Goal: Task Accomplishment & Management: Use online tool/utility

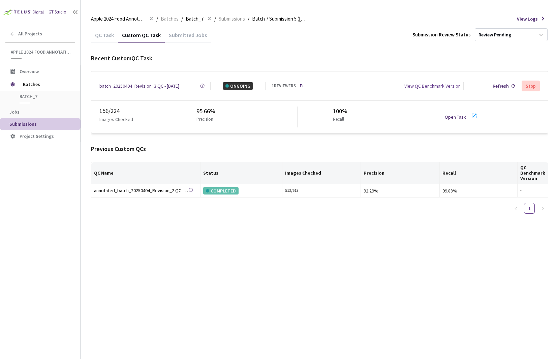
click at [164, 85] on div "batch_20250404_Revision_3 QC - 14 Oct, 2025" at bounding box center [139, 85] width 80 height 7
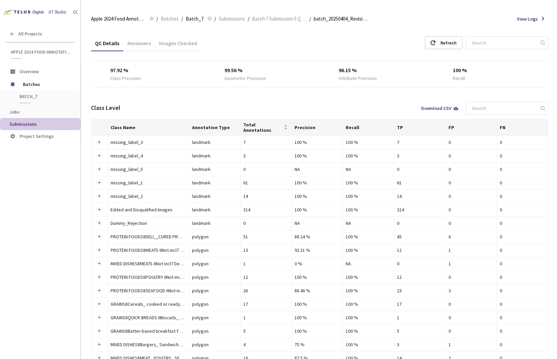
click at [179, 43] on div "Images Checked" at bounding box center [178, 45] width 46 height 11
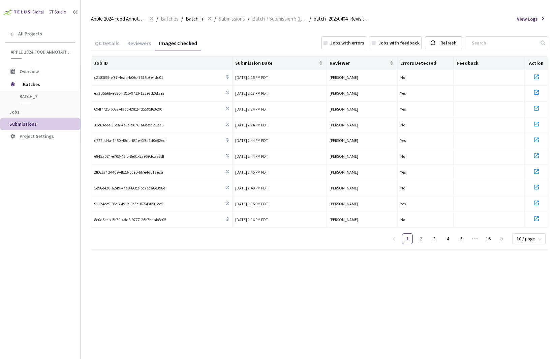
click at [358, 44] on div "Jobs with errors" at bounding box center [347, 42] width 34 height 7
click at [525, 237] on link "3" at bounding box center [529, 238] width 10 height 10
click at [511, 234] on link "2" at bounding box center [516, 238] width 10 height 10
click at [528, 236] on link "3" at bounding box center [529, 238] width 10 height 10
click at [519, 237] on link "2" at bounding box center [516, 238] width 10 height 10
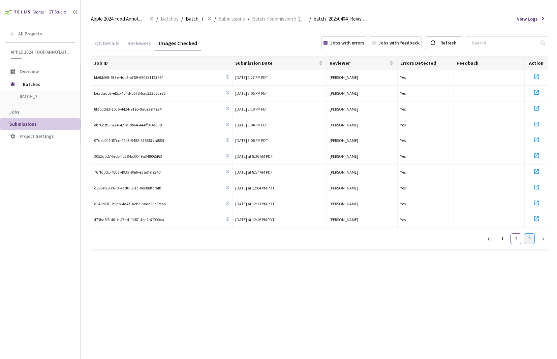
click at [530, 237] on link "3" at bounding box center [529, 238] width 10 height 10
click at [13, 318] on div "GT Studio All Projects Apple 2024 Food Annotation Correction Apple 2024 Food An…" at bounding box center [40, 168] width 81 height 337
click at [289, 18] on span "Batch 7 Submission 5 ([DATE])" at bounding box center [279, 19] width 55 height 8
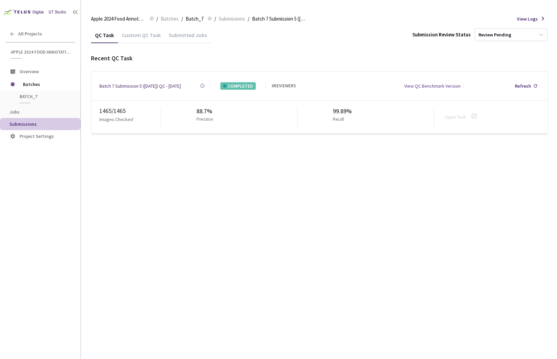
click at [126, 35] on div "Custom QC Task" at bounding box center [141, 37] width 47 height 11
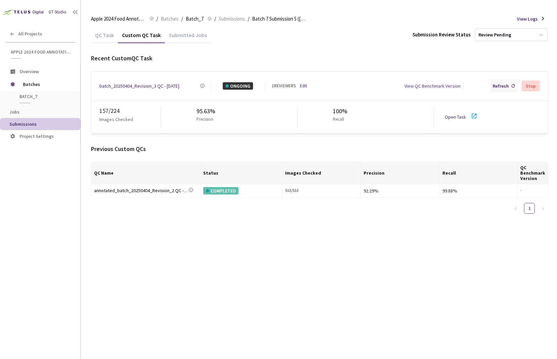
click at [509, 82] on div "Refresh" at bounding box center [500, 85] width 16 height 7
click at [112, 89] on div "batch_20250404_Revision_3 QC - 14 Oct, 2025 Created at 14 Oct, 2025 at 10:39 AM…" at bounding box center [319, 85] width 456 height 29
click at [113, 86] on div "batch_20250404_Revision_3 QC - 14 Oct, 2025" at bounding box center [139, 85] width 80 height 7
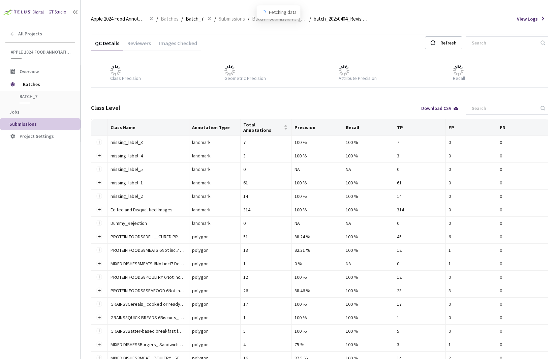
click at [180, 36] on div "Images Checked" at bounding box center [178, 42] width 46 height 14
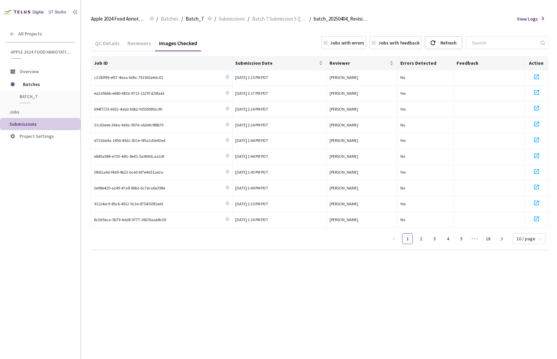
click at [364, 42] on div "Jobs with errors" at bounding box center [347, 42] width 34 height 7
click at [528, 237] on link "4" at bounding box center [529, 238] width 10 height 10
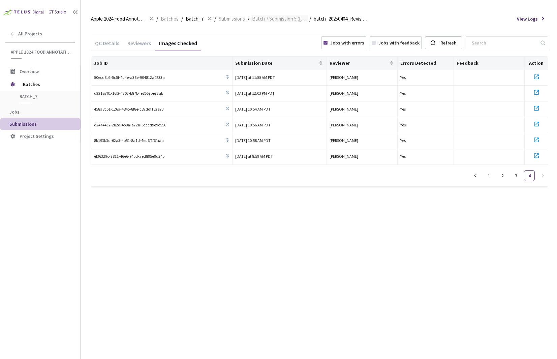
click at [264, 17] on span "Batch 7 Submission 5 ([DATE])" at bounding box center [279, 19] width 55 height 8
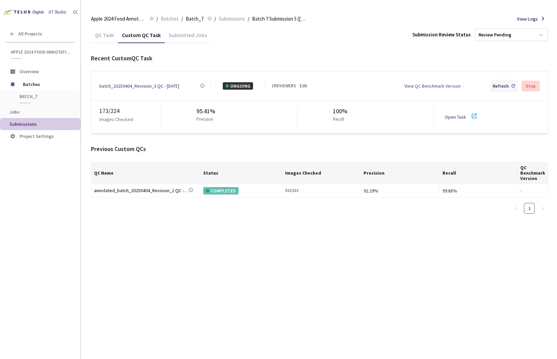
click at [497, 83] on div "Refresh" at bounding box center [500, 85] width 16 height 7
click at [511, 83] on div "Refresh" at bounding box center [504, 85] width 28 height 13
click at [138, 84] on div "batch_20250404_Revision_3 QC - 14 Oct, 2025" at bounding box center [139, 85] width 80 height 7
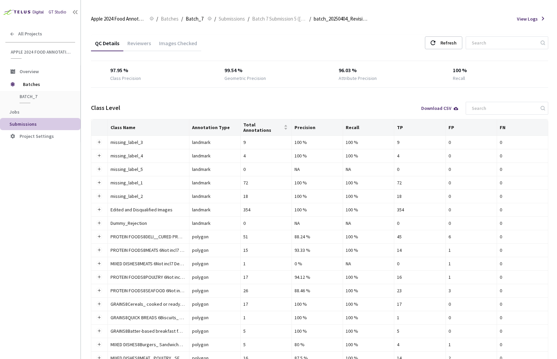
click at [175, 46] on div "Images Checked" at bounding box center [178, 45] width 46 height 11
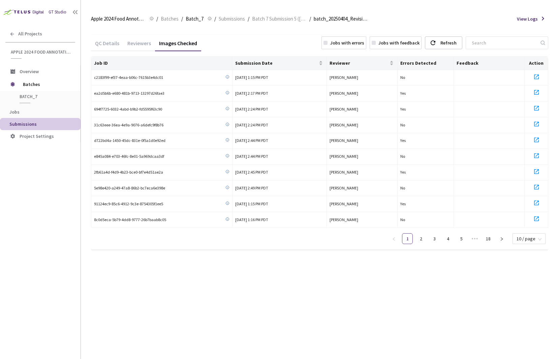
click at [363, 45] on div "Jobs with errors" at bounding box center [347, 42] width 34 height 7
click at [529, 240] on link "4" at bounding box center [529, 238] width 10 height 10
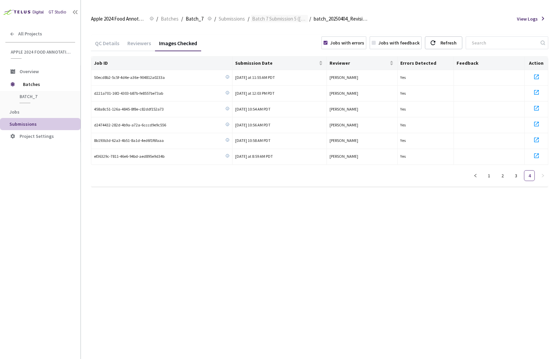
click at [276, 22] on span "Batch 7 Submission 5 ([DATE])" at bounding box center [279, 19] width 55 height 8
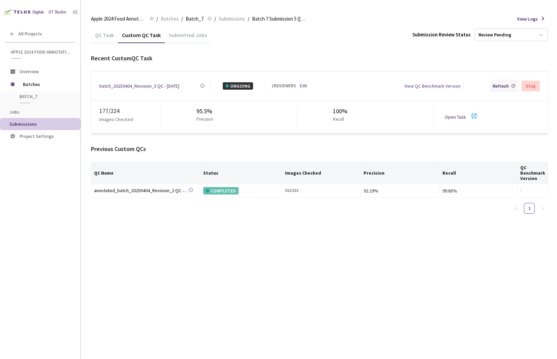
click at [499, 88] on div "Refresh" at bounding box center [500, 85] width 16 height 7
click at [120, 86] on div "batch_20250404_Revision_3 QC - 14 Oct, 2025" at bounding box center [139, 85] width 80 height 7
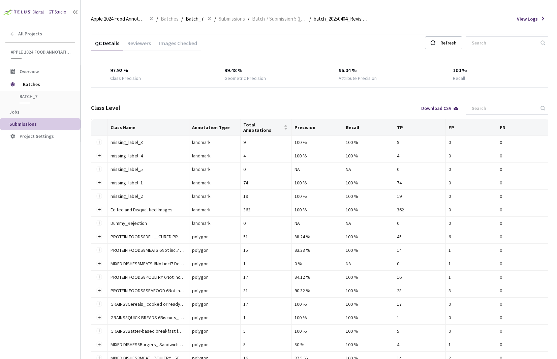
click at [170, 40] on div "Images Checked" at bounding box center [178, 45] width 46 height 11
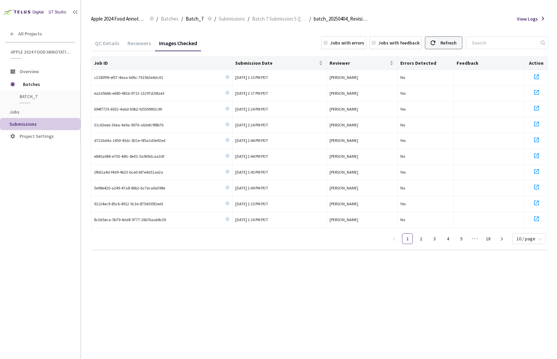
click at [456, 42] on div "Refresh" at bounding box center [448, 43] width 16 height 12
click at [359, 41] on div "Jobs with errors" at bounding box center [347, 42] width 34 height 7
click at [526, 237] on link "4" at bounding box center [529, 238] width 10 height 10
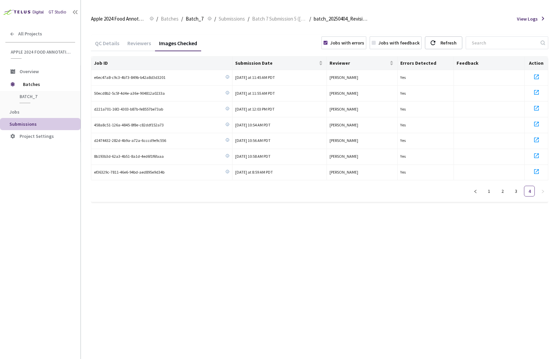
click at [285, 12] on div "Apple 2024 Food Annotation Correction Apple 2024 Food Annotation Correction / B…" at bounding box center [319, 19] width 457 height 16
click at [285, 14] on div "Apple 2024 Food Annotation Correction Apple 2024 Food Annotation Correction / B…" at bounding box center [319, 19] width 457 height 16
click at [283, 18] on span "Batch 7 Submission 5 ([DATE])" at bounding box center [279, 19] width 55 height 8
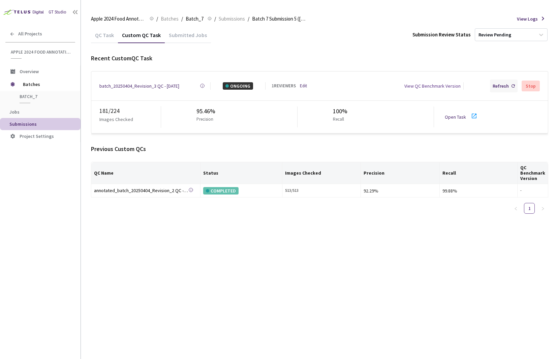
click at [499, 84] on div "Refresh" at bounding box center [500, 85] width 16 height 7
click at [139, 86] on div "batch_20250404_Revision_3 QC - 14 Oct, 2025" at bounding box center [139, 85] width 80 height 7
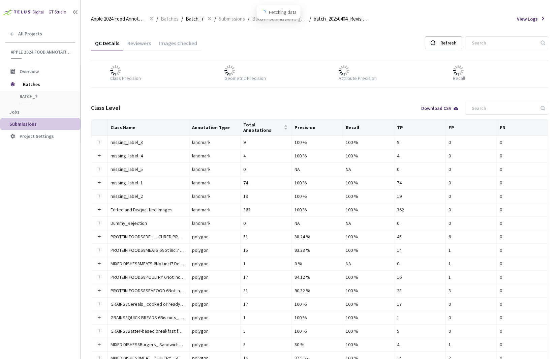
click at [178, 40] on div "Images Checked" at bounding box center [178, 45] width 46 height 11
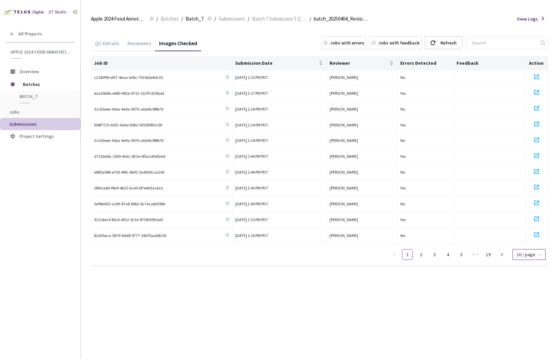
click at [527, 255] on span "10 / page" at bounding box center [528, 254] width 25 height 10
click at [527, 238] on div "100 / page" at bounding box center [528, 241] width 24 height 7
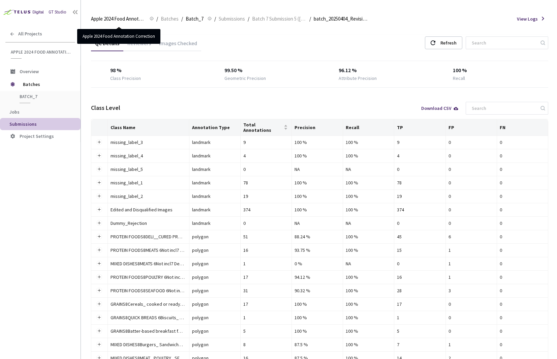
click at [172, 50] on div "Images Checked" at bounding box center [178, 45] width 46 height 11
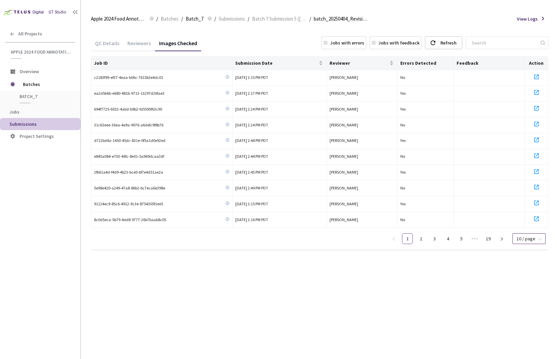
click at [520, 235] on span "10 / page" at bounding box center [528, 238] width 25 height 10
click at [520, 225] on div "100 / page" at bounding box center [528, 226] width 24 height 7
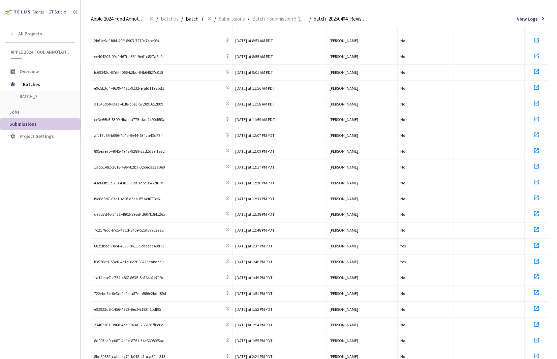
scroll to position [1310, 0]
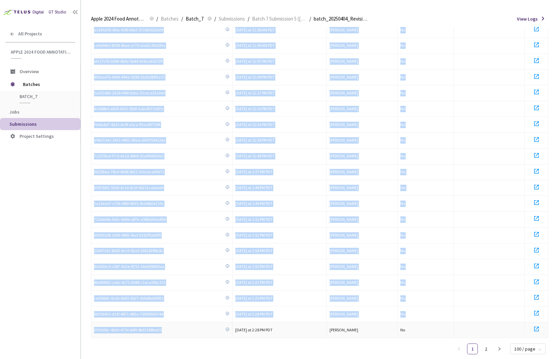
drag, startPoint x: 94, startPoint y: 78, endPoint x: 172, endPoint y: 312, distance: 246.3
copy tbody "c2183f99-ef37-4eaa-b06c-7615b3e4dc01 14 Oct, 2025 at 1:15 PM PDT Leah Walsh No …"
click at [488, 344] on link "2" at bounding box center [486, 349] width 10 height 10
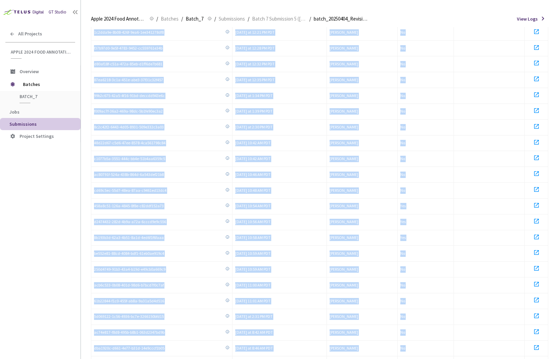
scroll to position [1107, 0]
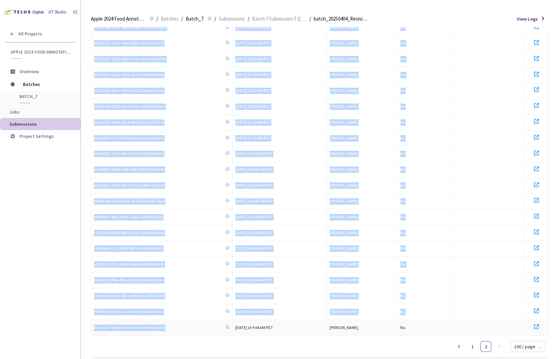
drag, startPoint x: 94, startPoint y: 79, endPoint x: 182, endPoint y: 315, distance: 251.9
copy tbody "8455f254-4e3c-493b-af21-09faa45e68a8 Today at 2:29 PM PDT Leah Walsh Yes b84b7f…"
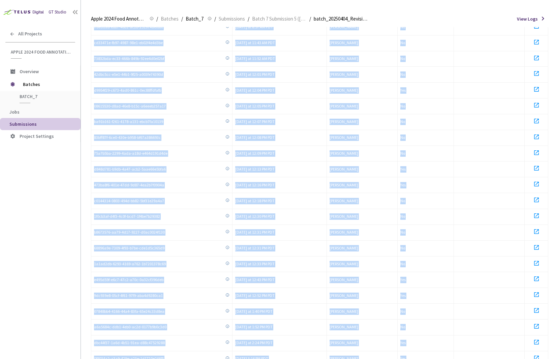
scroll to position [0, 0]
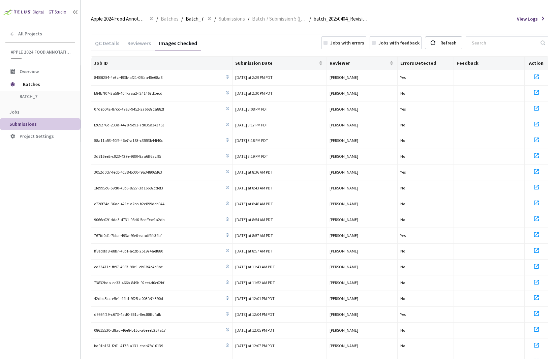
click at [364, 43] on div "Jobs with errors" at bounding box center [347, 42] width 34 height 7
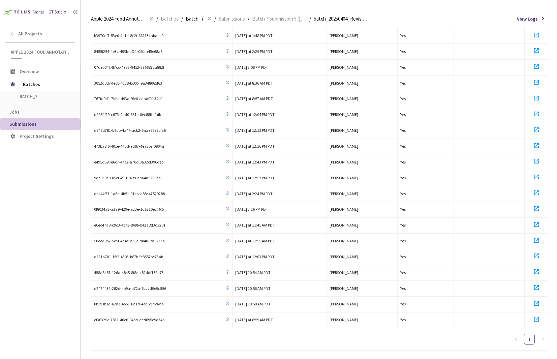
scroll to position [342, 0]
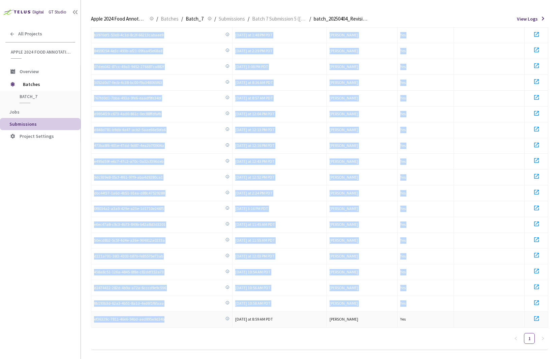
drag, startPoint x: 94, startPoint y: 78, endPoint x: 175, endPoint y: 310, distance: 246.1
click at [175, 310] on tbody "ea2d5b6b-e680-481b-9713-13297d26fae3 14 Oct, 2025 at 2:17 PM PDT Leah Walsh Yes…" at bounding box center [319, 28] width 457 height 600
copy tbody "ea2d5b6b-e680-481b-9713-13297d26fae3 14 Oct, 2025 at 2:17 PM PDT Leah Walsh Yes…"
click at [417, 59] on td "Yes" at bounding box center [425, 67] width 57 height 16
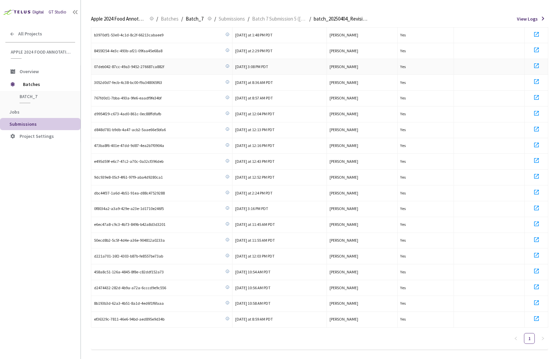
scroll to position [0, 0]
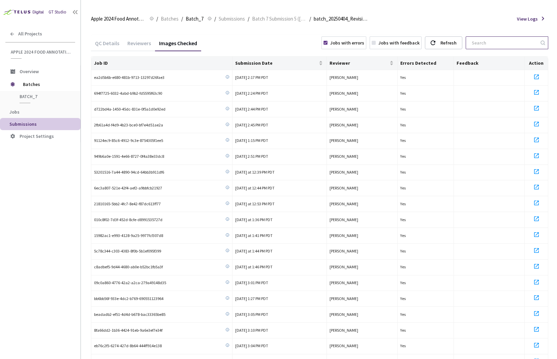
click at [497, 43] on input at bounding box center [504, 43] width 72 height 12
paste input "2fb61a4d-f4d9-4b23-bce0-bf7e4d51ae2a"
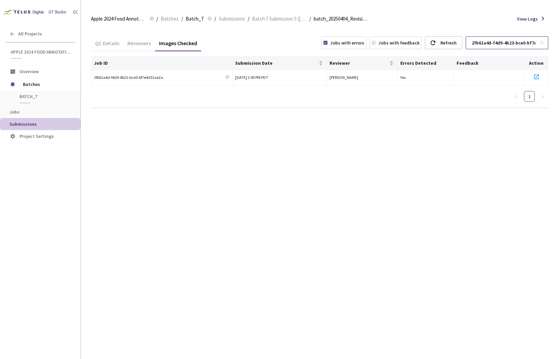
scroll to position [0, 34]
type input "2fb61a4d-f4d9-4b23-bce0-bf7e4d51ae2a"
click at [535, 78] on icon at bounding box center [536, 77] width 8 height 8
click at [278, 16] on span "Batch 7 Submission 5 ([DATE])" at bounding box center [279, 19] width 55 height 8
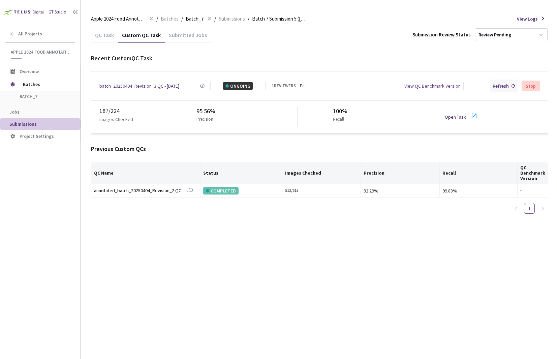
click at [497, 83] on div "Refresh" at bounding box center [500, 85] width 16 height 7
click at [496, 85] on div "Refresh" at bounding box center [500, 85] width 16 height 7
click at [179, 84] on div "batch_20250404_Revision_3 QC - 14 Oct, 2025" at bounding box center [139, 85] width 80 height 7
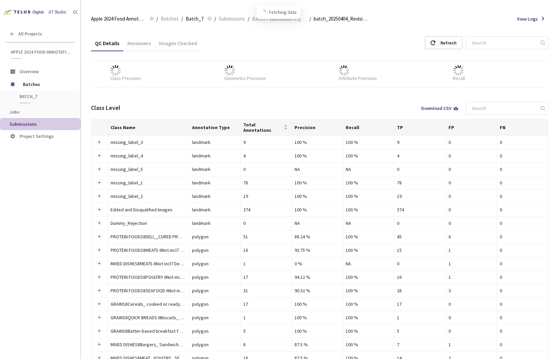
click at [183, 50] on div "Images Checked" at bounding box center [178, 45] width 46 height 11
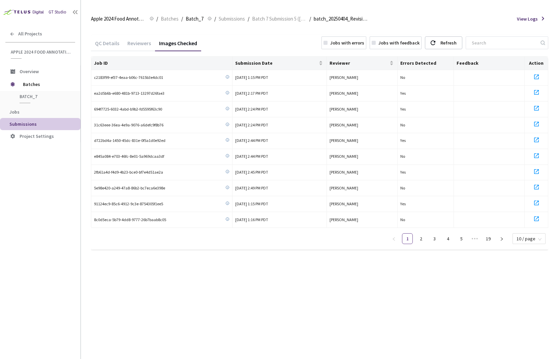
click at [360, 36] on div "QC Details Reviewers Images Checked Jobs with errors Jobs with feedback Refresh" at bounding box center [319, 44] width 457 height 18
click at [360, 40] on div "Jobs with errors" at bounding box center [347, 42] width 34 height 7
click at [533, 239] on link "4" at bounding box center [529, 238] width 10 height 10
click at [514, 223] on link "3" at bounding box center [516, 223] width 10 height 10
click at [532, 241] on link "4" at bounding box center [529, 238] width 10 height 10
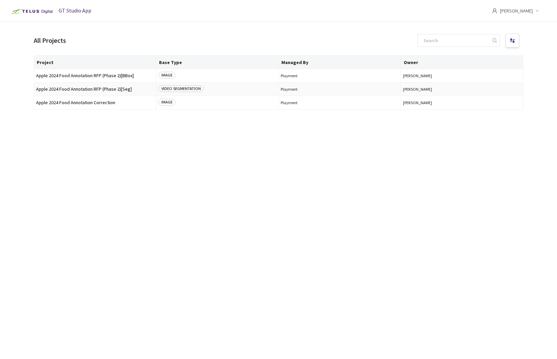
click at [223, 93] on div "VIDEO SEGMENTATION" at bounding box center [217, 89] width 118 height 8
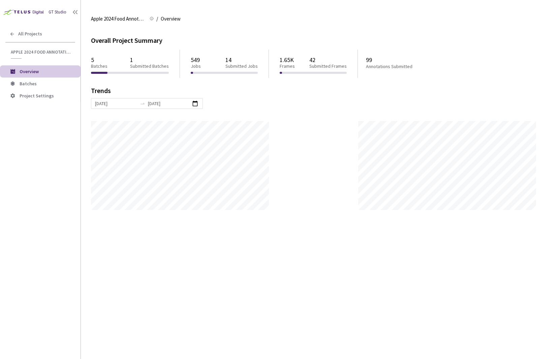
scroll to position [359, 557]
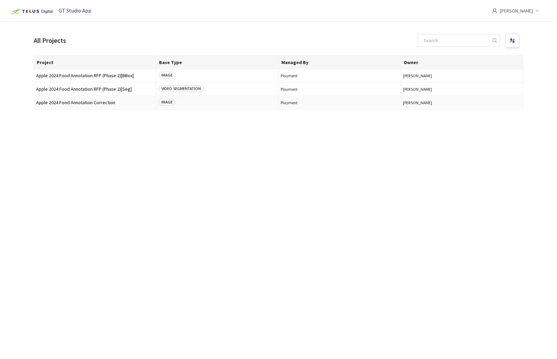
click at [100, 101] on span "Apple 2024 Food Annotation Correction" at bounding box center [95, 102] width 118 height 5
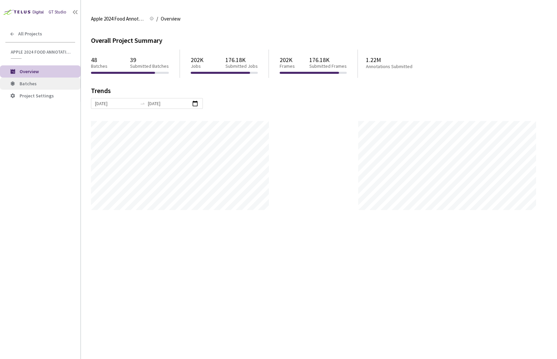
scroll to position [359, 557]
click at [56, 86] on span "Batches" at bounding box center [48, 84] width 56 height 6
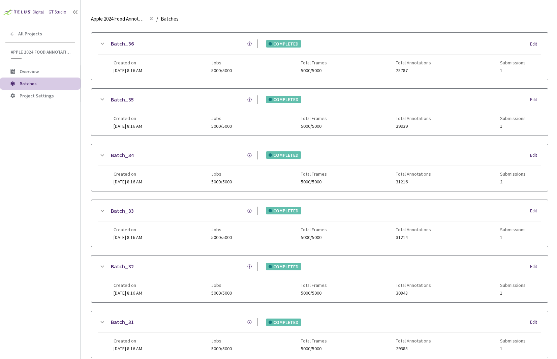
scroll to position [389, 0]
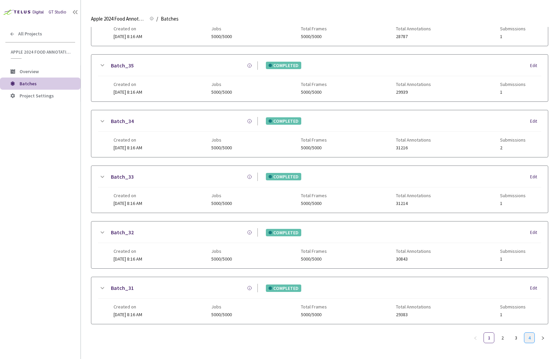
click at [530, 334] on link "4" at bounding box center [529, 337] width 10 height 10
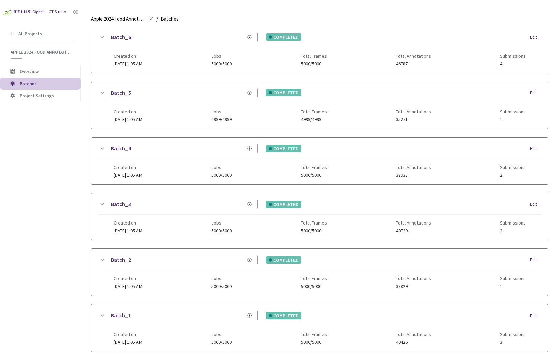
scroll to position [0, 0]
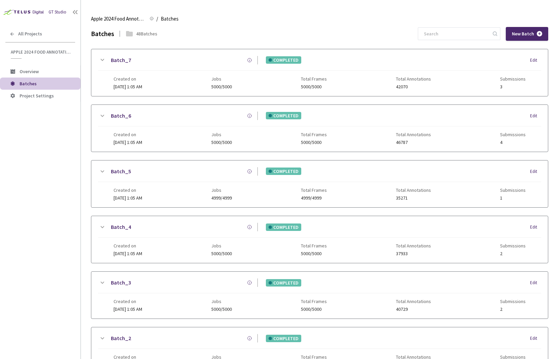
click at [105, 60] on icon at bounding box center [102, 60] width 8 height 8
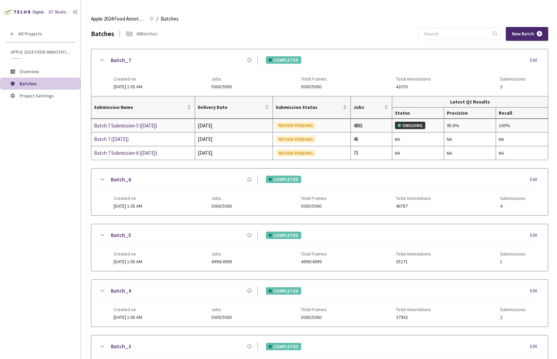
click at [139, 129] on div "Batch 7 Submission 5 ([DATE])" at bounding box center [129, 126] width 71 height 8
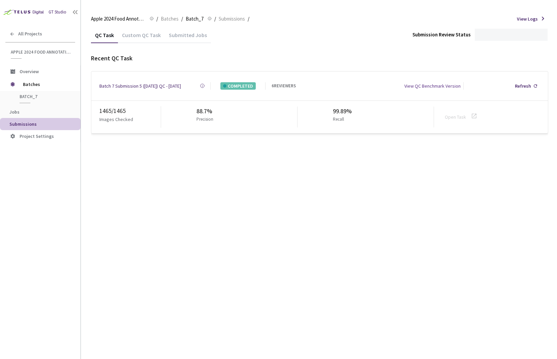
click at [134, 83] on div "Batch 7 Submission 5 ([DATE]) QC - [DATE]" at bounding box center [140, 85] width 82 height 7
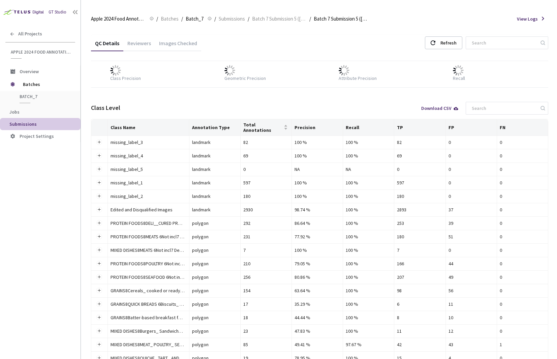
click at [171, 47] on div "Images Checked" at bounding box center [178, 45] width 46 height 11
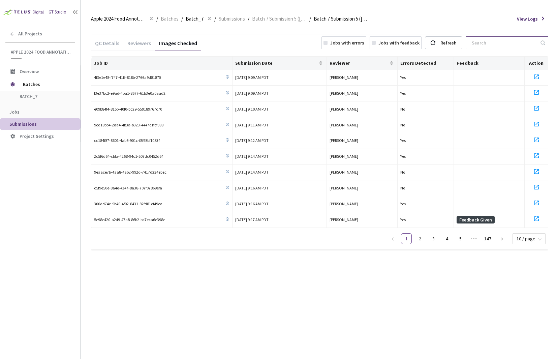
click at [501, 46] on input at bounding box center [504, 43] width 72 height 12
paste input "c2183f99-ef37-4eaa-b06c-7615b3e4dc01 ea2d5b6b-e680-481b-9713-13297d26fae3 694f7…"
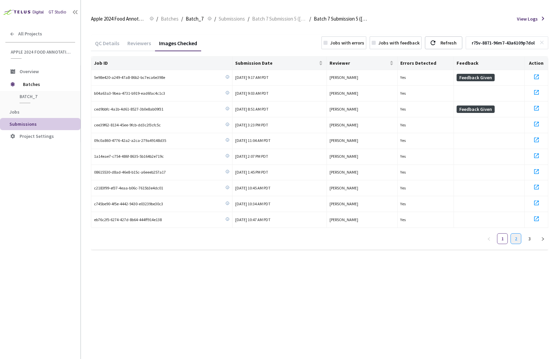
type input "c2183f99-ef37-4eaa-b06c-7615b3e4dc01 ea2d5b6b-e680-481b-9713-13297d26fae3 694f7…"
click at [518, 241] on link "2" at bounding box center [516, 238] width 10 height 10
click at [506, 238] on link "1" at bounding box center [502, 238] width 10 height 10
click at [542, 40] on icon at bounding box center [541, 42] width 5 height 5
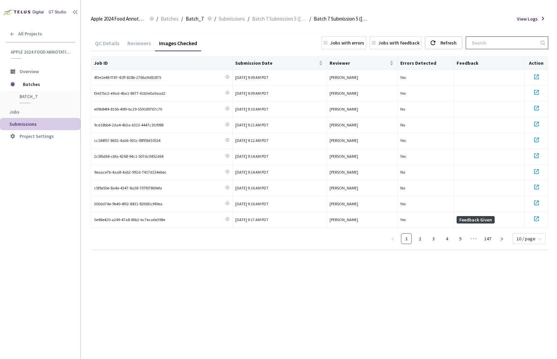
click at [521, 41] on input at bounding box center [504, 43] width 72 height 12
paste input "ea2d5b6b-e680-481b-9713-13297d26fae3 694f7725-6032-4abd-b9b2-fd5595f63c90 d722b…"
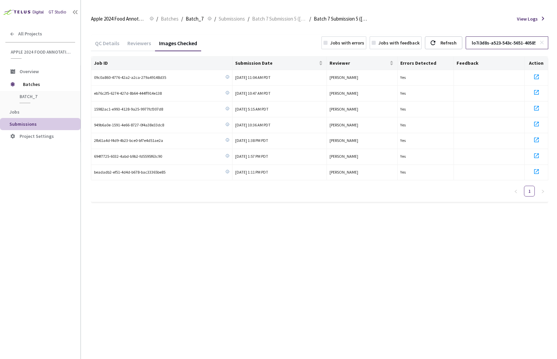
scroll to position [0, 3104]
type input "ea2d5b6b-e680-481b-9713-13297d26fae3 694f7725-6032-4abd-b9b2-fd5595f63c90 d722b…"
click at [538, 76] on icon at bounding box center [536, 77] width 8 height 8
click at [538, 94] on icon at bounding box center [536, 92] width 5 height 5
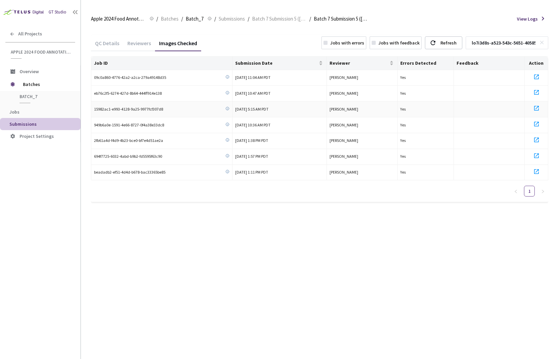
click at [538, 108] on icon at bounding box center [536, 108] width 8 height 8
click at [534, 126] on icon at bounding box center [536, 124] width 8 height 8
click at [536, 136] on icon at bounding box center [536, 140] width 8 height 8
click at [536, 154] on icon at bounding box center [536, 156] width 8 height 8
click at [536, 171] on icon at bounding box center [536, 171] width 8 height 8
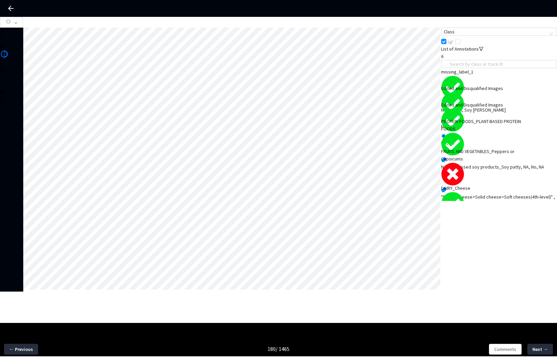
click at [506, 162] on div "FRUITS AND VEGETABLES_Peppers or Capsicums" at bounding box center [487, 155] width 93 height 15
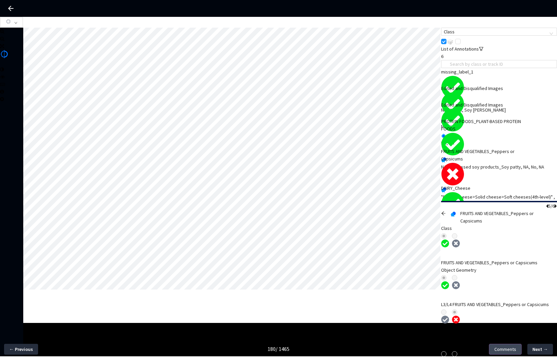
click at [511, 346] on span "Comments" at bounding box center [505, 348] width 22 height 7
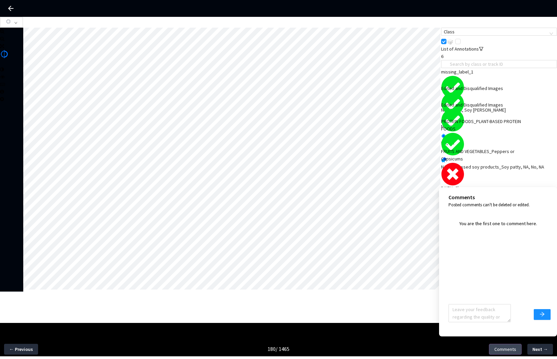
click at [511, 345] on span "Comments" at bounding box center [505, 348] width 22 height 7
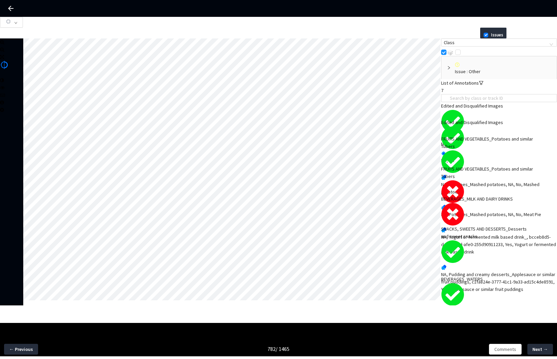
click at [455, 67] on img at bounding box center [457, 64] width 5 height 5
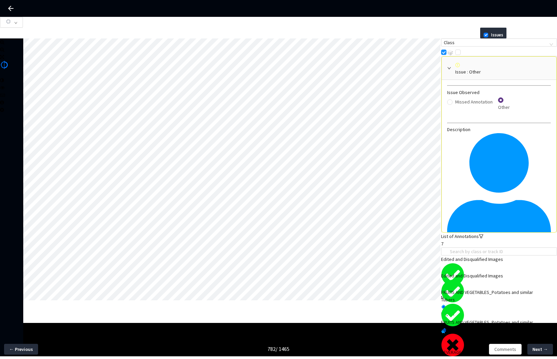
click at [455, 67] on img at bounding box center [457, 65] width 5 height 5
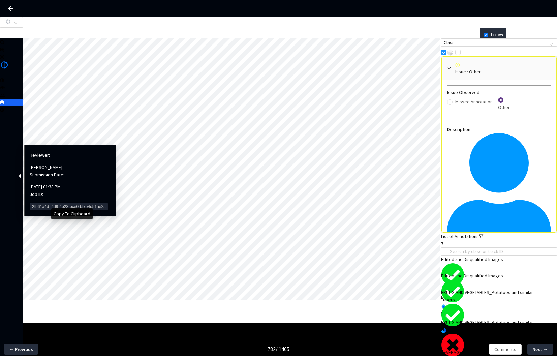
click at [46, 203] on span "2fb61a4d-f4d9-4b23-bce0-bf7e4d51ae2a" at bounding box center [69, 206] width 78 height 7
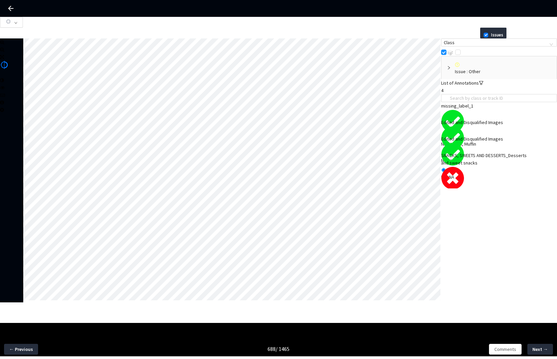
click at [488, 165] on div "SNACKS, SWEETS AND DESSERTS_Desserts and sweet snacks" at bounding box center [487, 159] width 93 height 15
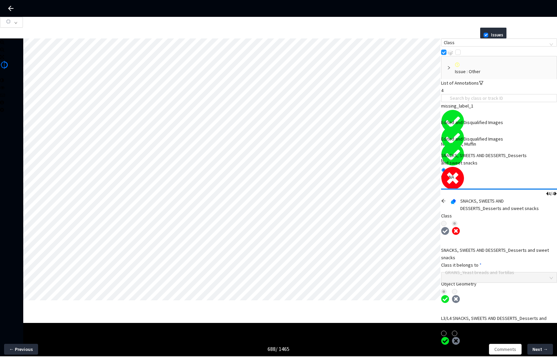
click at [446, 198] on icon "arrow-left" at bounding box center [443, 200] width 5 height 5
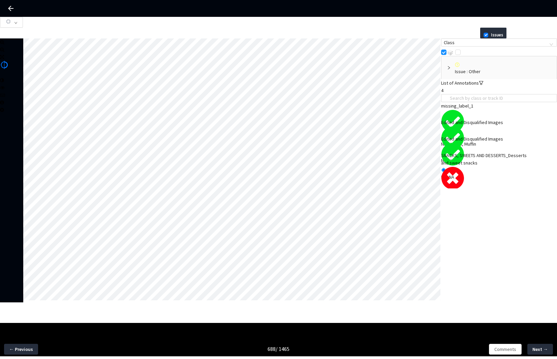
click at [484, 73] on div "Issue : Other" at bounding box center [499, 71] width 89 height 7
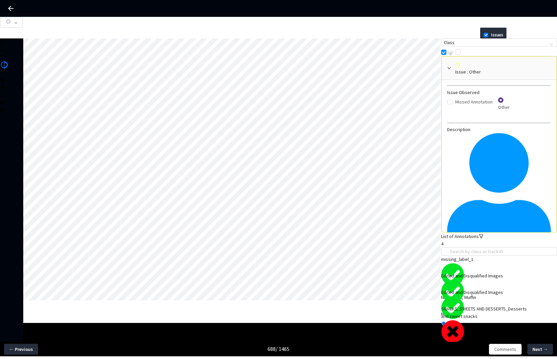
click at [484, 73] on div "Issue : Other" at bounding box center [499, 71] width 88 height 7
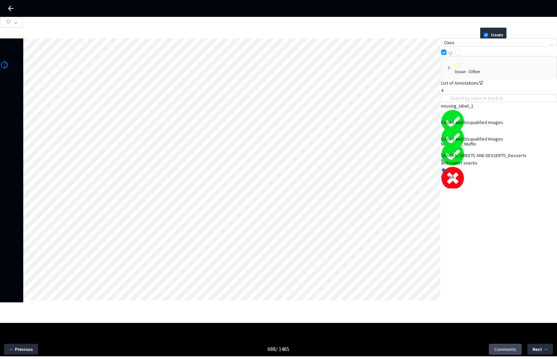
click at [507, 351] on span "Comments" at bounding box center [505, 348] width 22 height 7
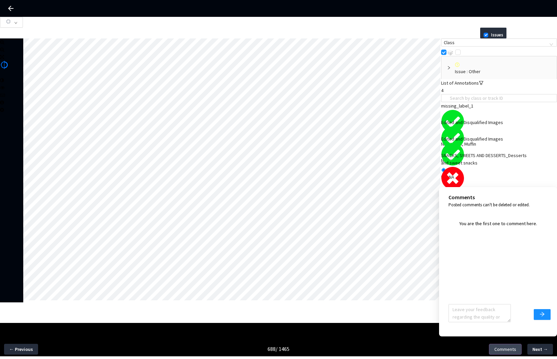
click at [507, 351] on span "Comments" at bounding box center [505, 348] width 22 height 7
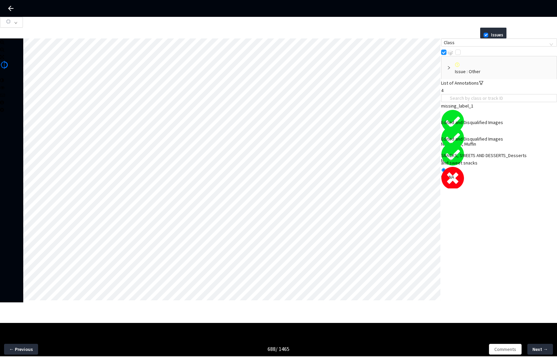
click at [487, 197] on div "NA, Cakes, pies and tarts_Gingerbread, NA, No, Gingerbread" at bounding box center [499, 204] width 116 height 15
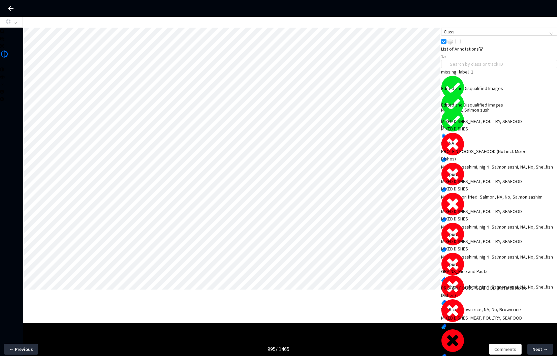
click at [485, 132] on div "MIXED DISHES_MEAT, POULTRY, SEAFOOD MIXED DISHES" at bounding box center [487, 125] width 93 height 15
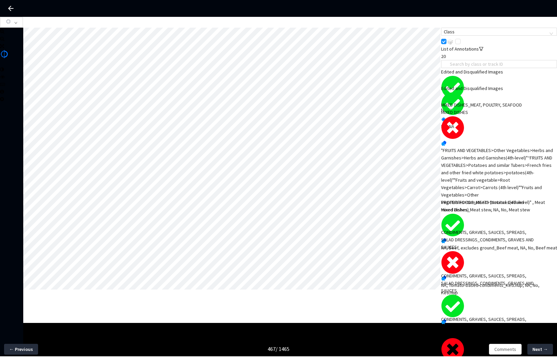
click at [452, 147] on div ""FRUITS AND VEGETABLES>Other Vegetables>Herbs and Garnishes>Herbs and Garnishes…" at bounding box center [499, 180] width 116 height 67
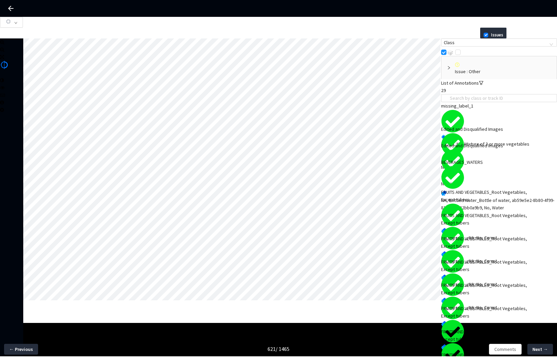
click at [477, 69] on div "Issue : Other" at bounding box center [499, 71] width 89 height 7
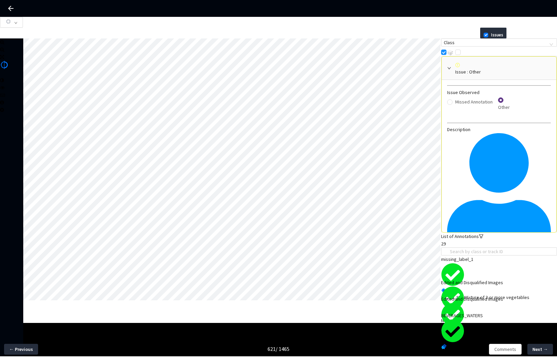
click at [477, 69] on div "Issue : Other" at bounding box center [499, 71] width 88 height 7
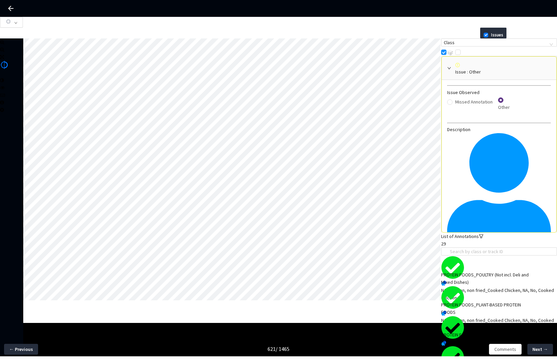
scroll to position [485, 0]
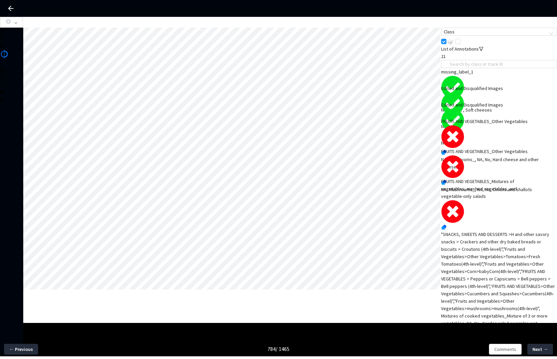
click at [470, 156] on div "NA, Mushrooms_, NA, No, Hard cheese and other cheeses" at bounding box center [499, 163] width 116 height 15
